Goal: Task Accomplishment & Management: Manage account settings

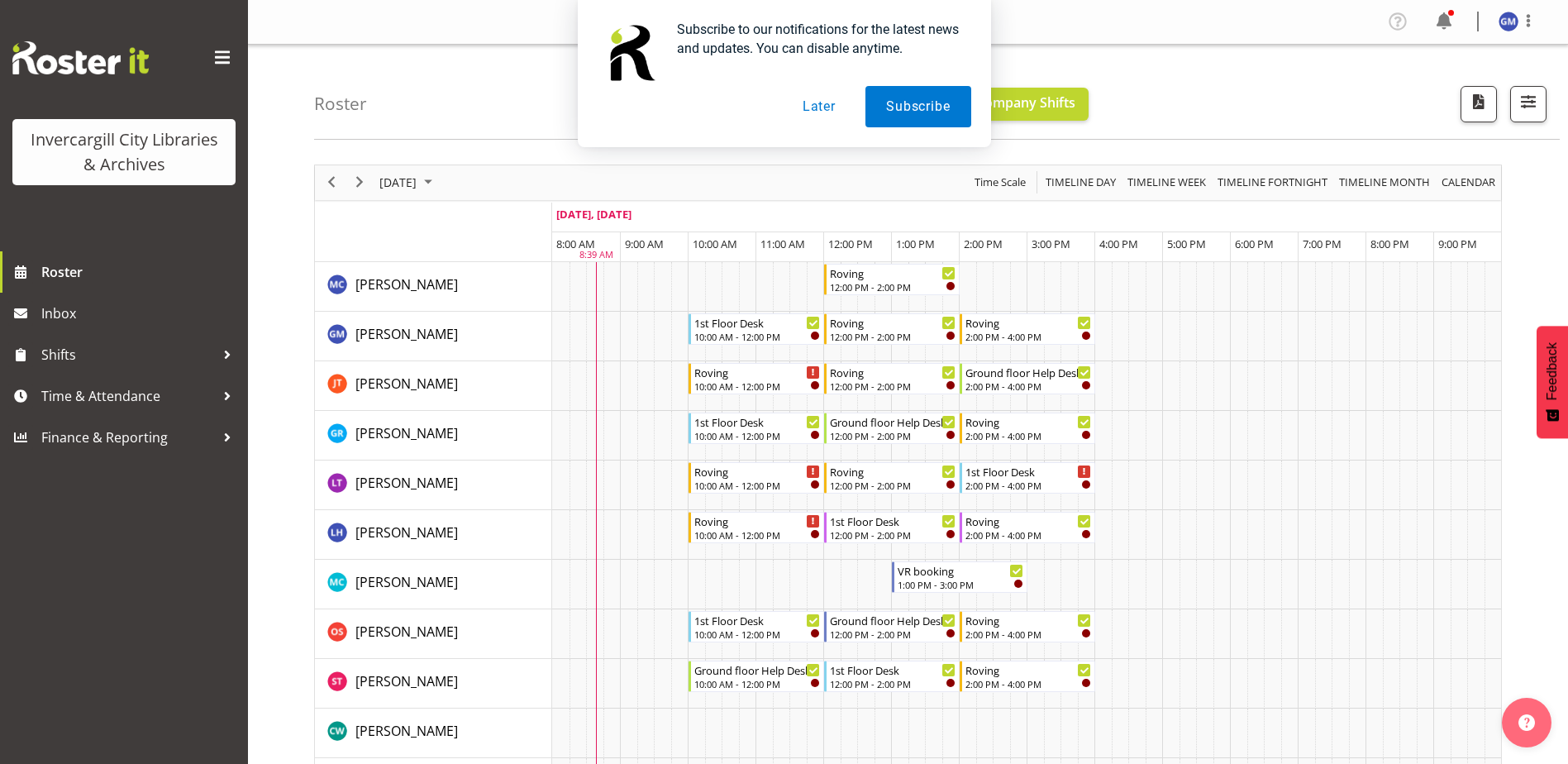
click at [825, 121] on button "Later" at bounding box center [818, 106] width 74 height 41
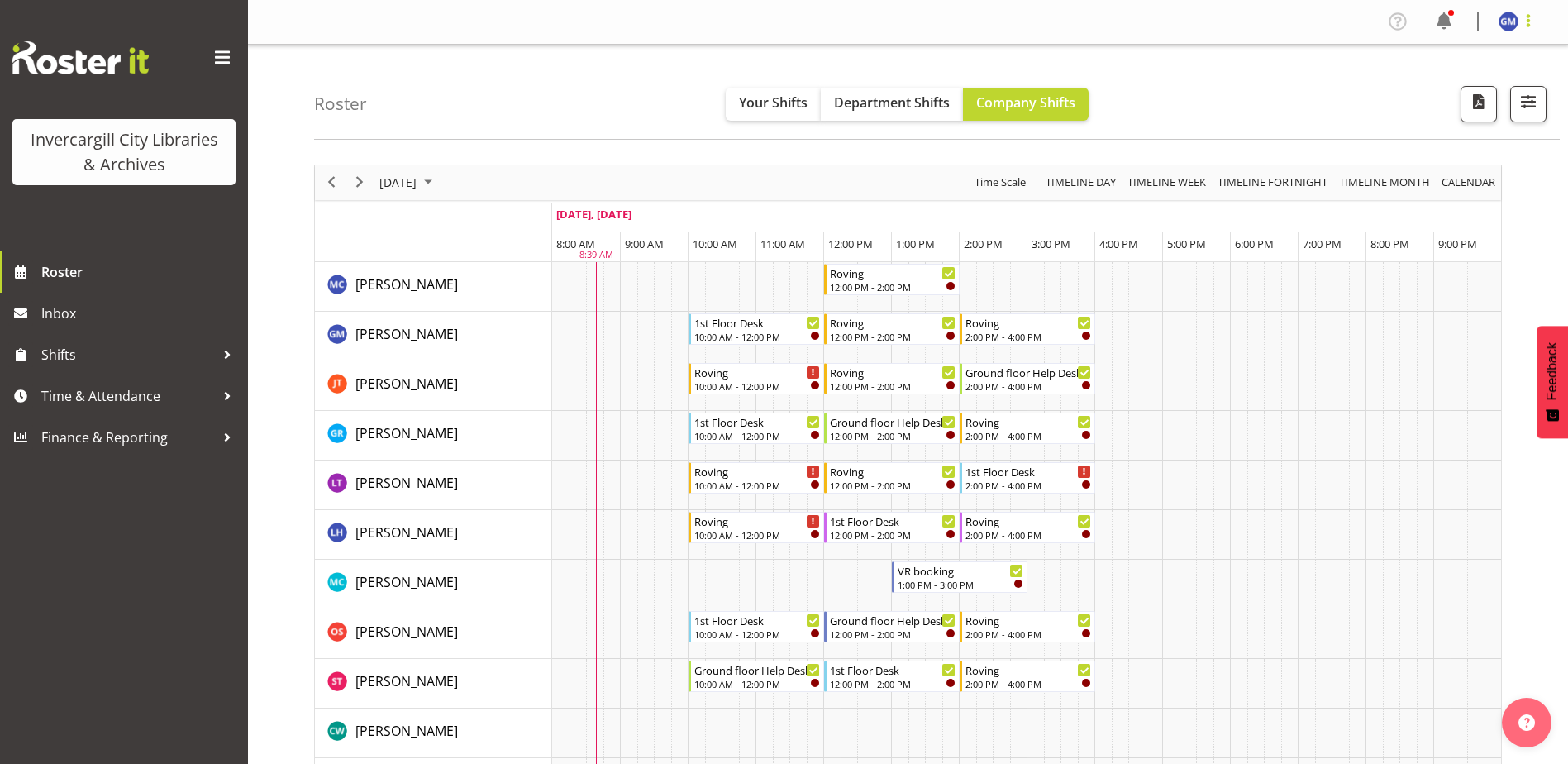
click at [1532, 14] on span at bounding box center [1528, 20] width 20 height 20
click at [1466, 58] on link "Profile" at bounding box center [1459, 57] width 159 height 30
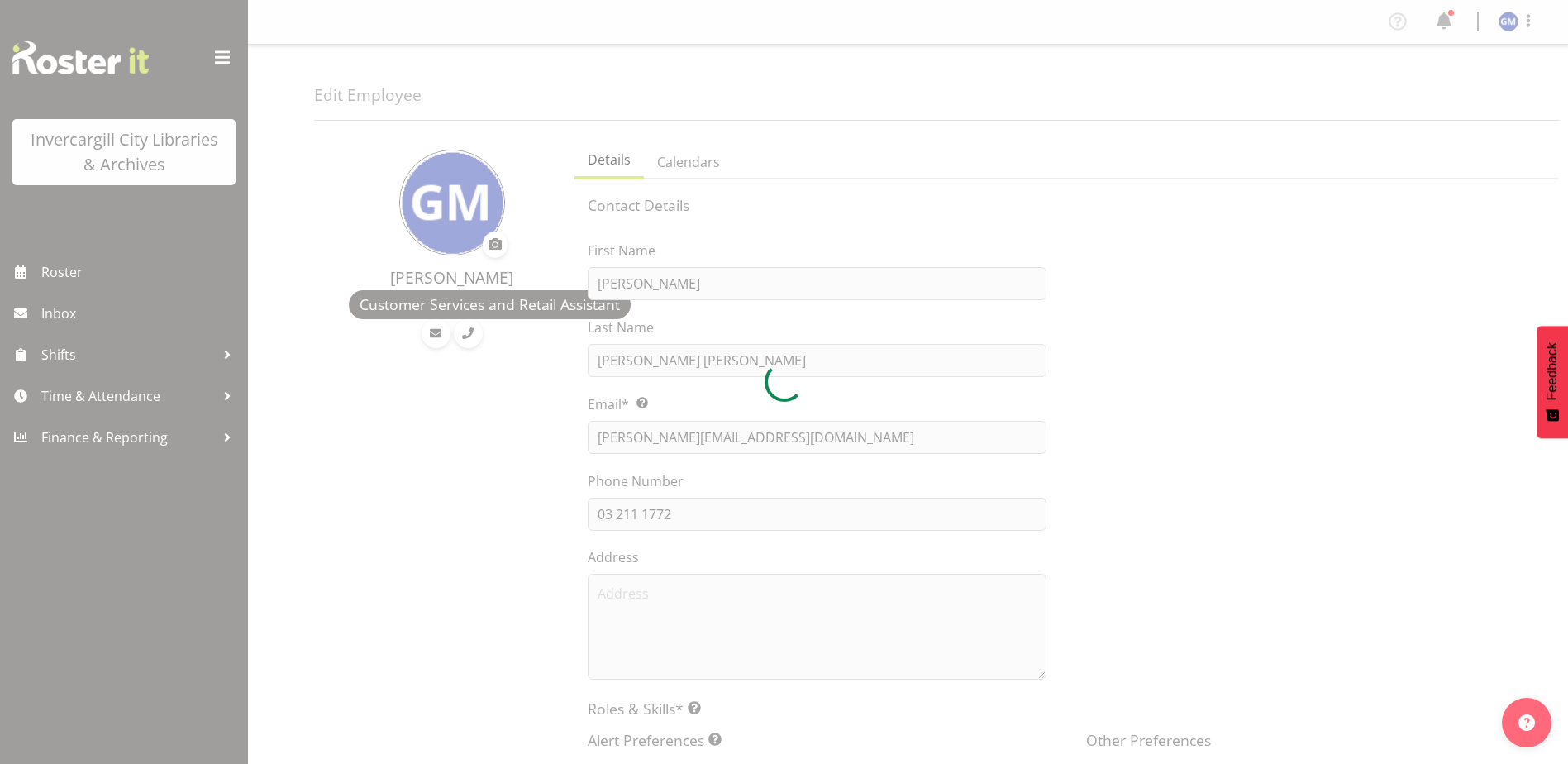
select select "TimelineDay"
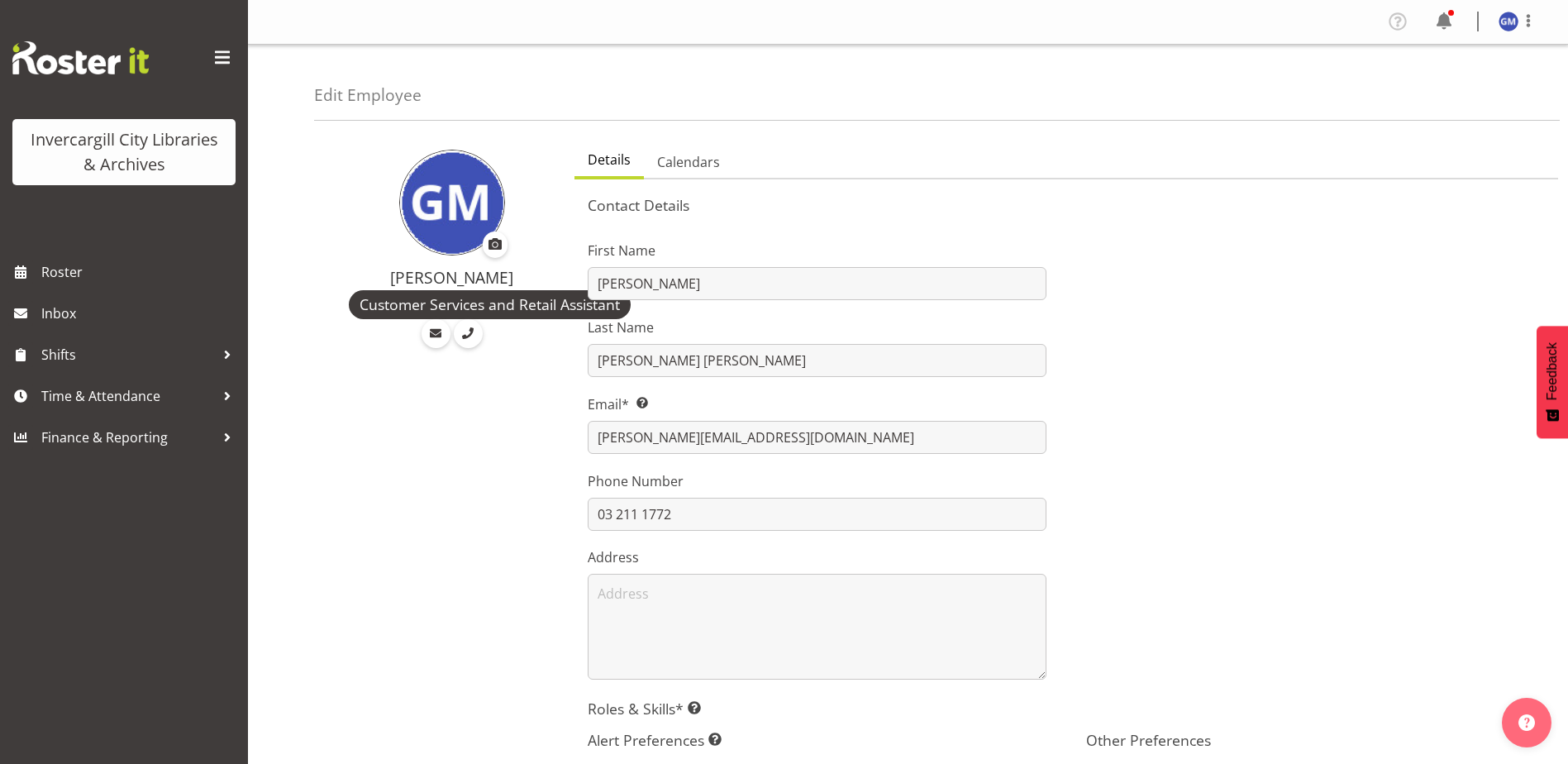
drag, startPoint x: 1250, startPoint y: 305, endPoint x: 1199, endPoint y: 236, distance: 85.8
click at [1250, 300] on div at bounding box center [1315, 454] width 499 height 473
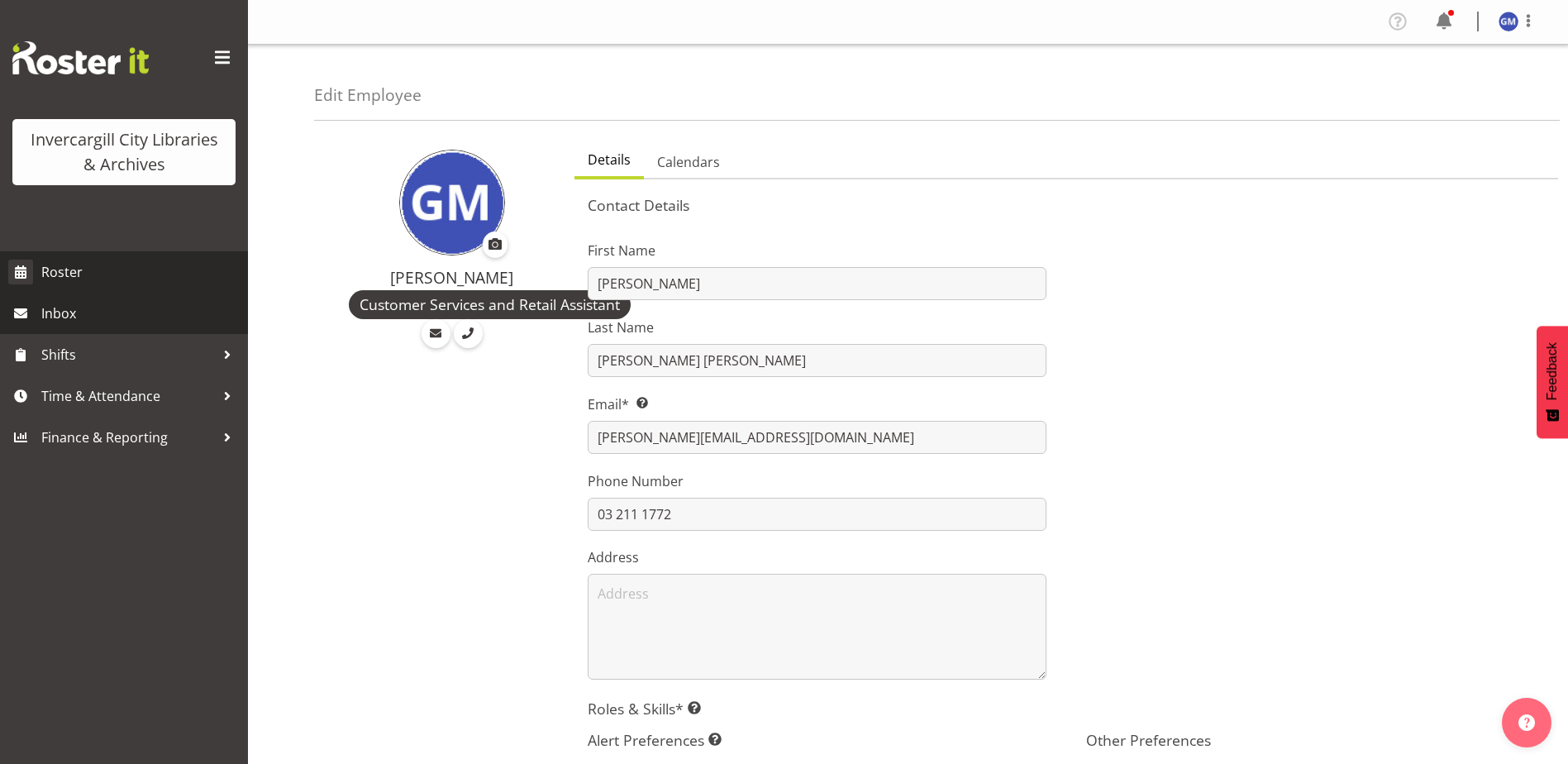
click at [66, 285] on link "Roster" at bounding box center [124, 271] width 248 height 41
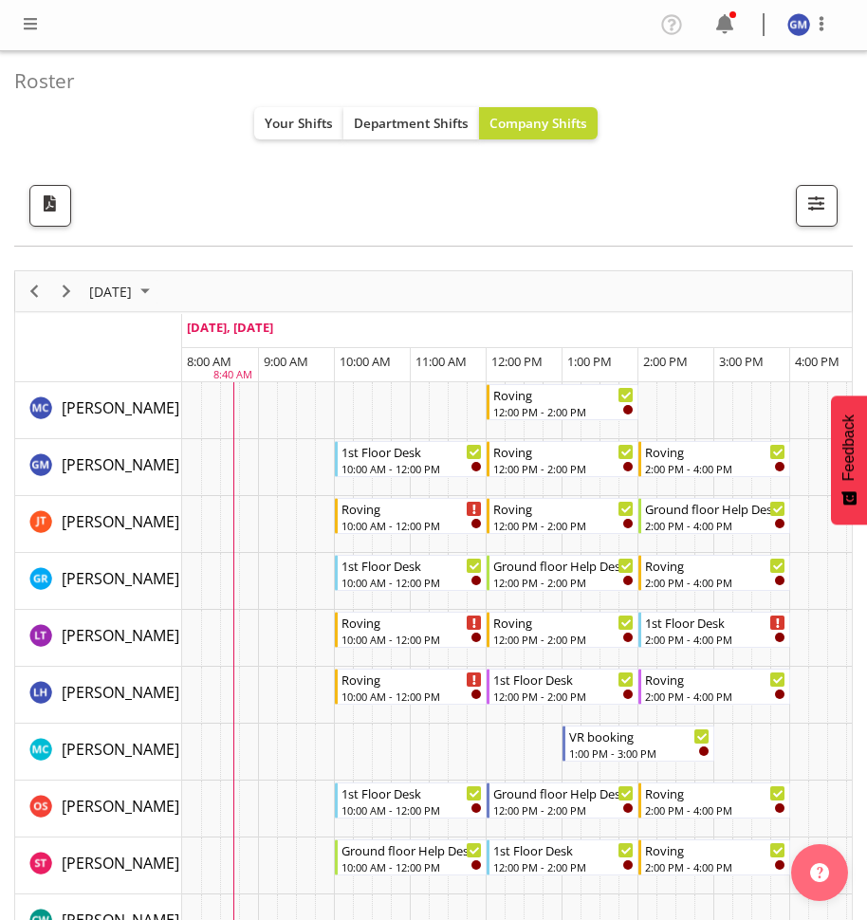
drag, startPoint x: 466, startPoint y: -24, endPoint x: 525, endPoint y: -42, distance: 62.4
click at [525, 0] on html "Invercargill City Libraries & Archives Profile Log Out Roster Your Shifts Depar…" at bounding box center [433, 460] width 867 height 920
